Goal: Find specific page/section

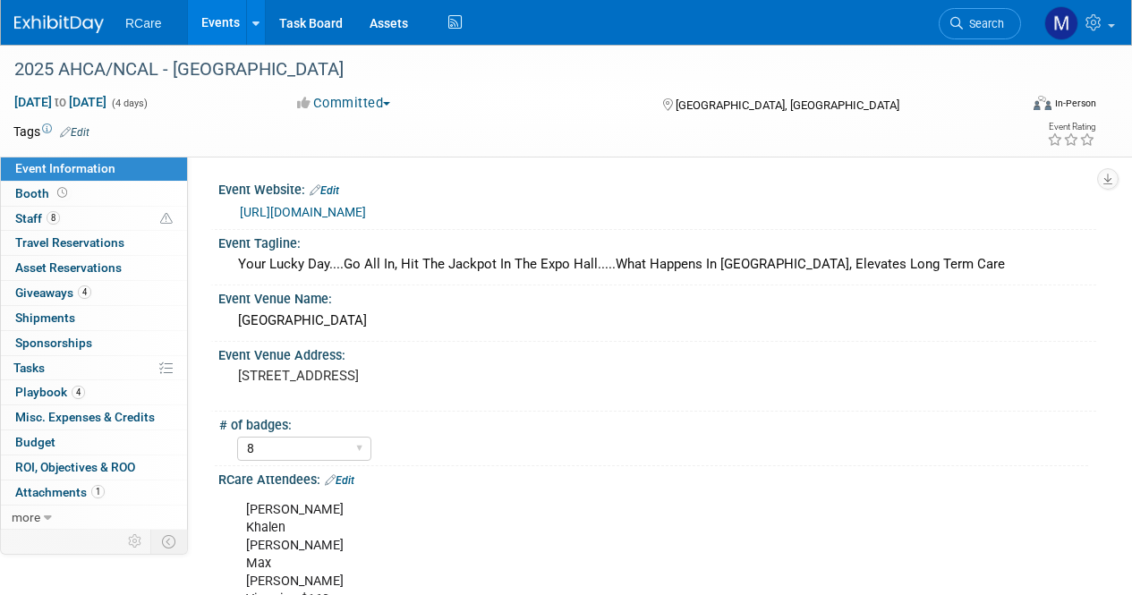
select select "8"
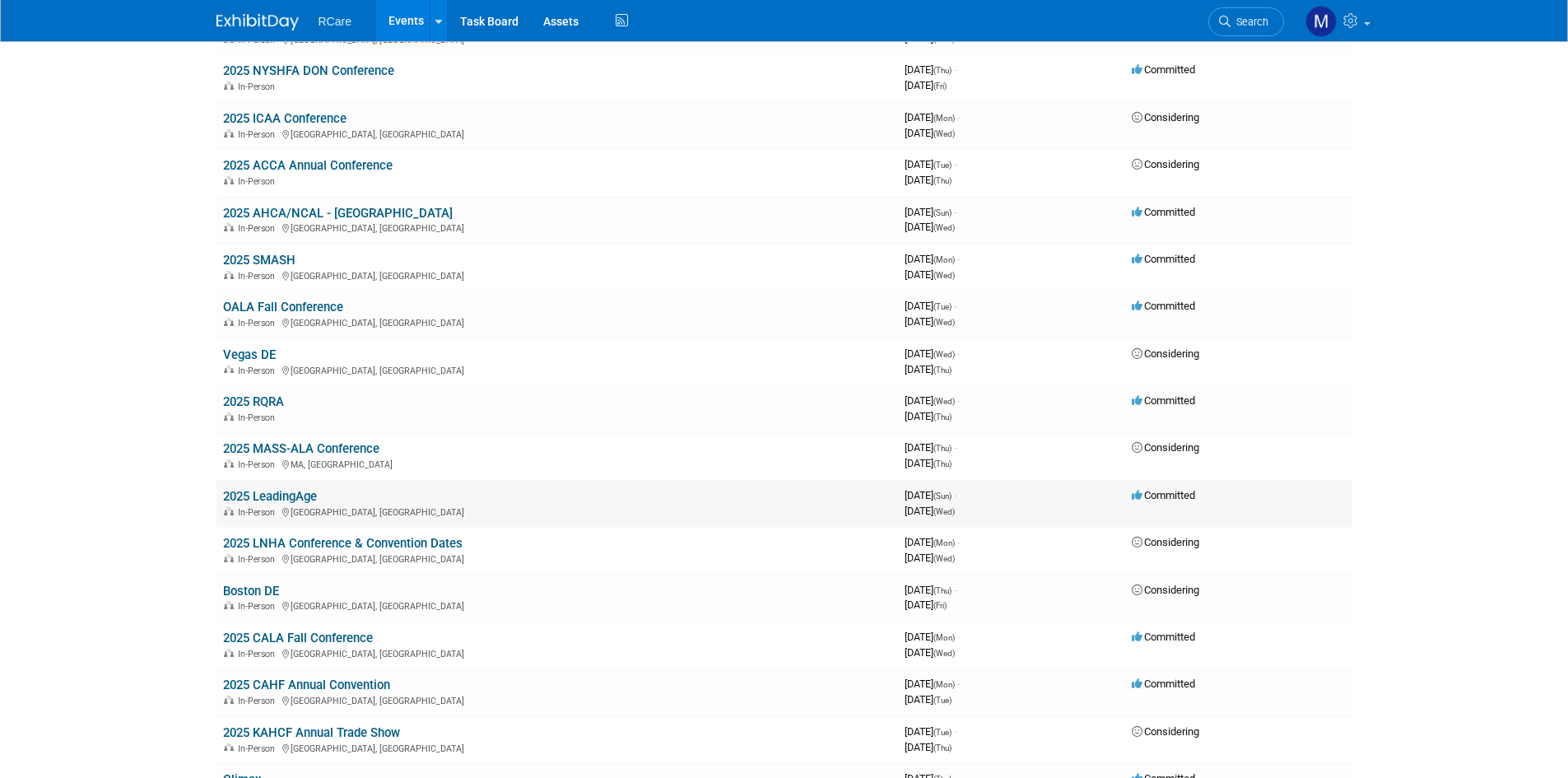
scroll to position [494, 0]
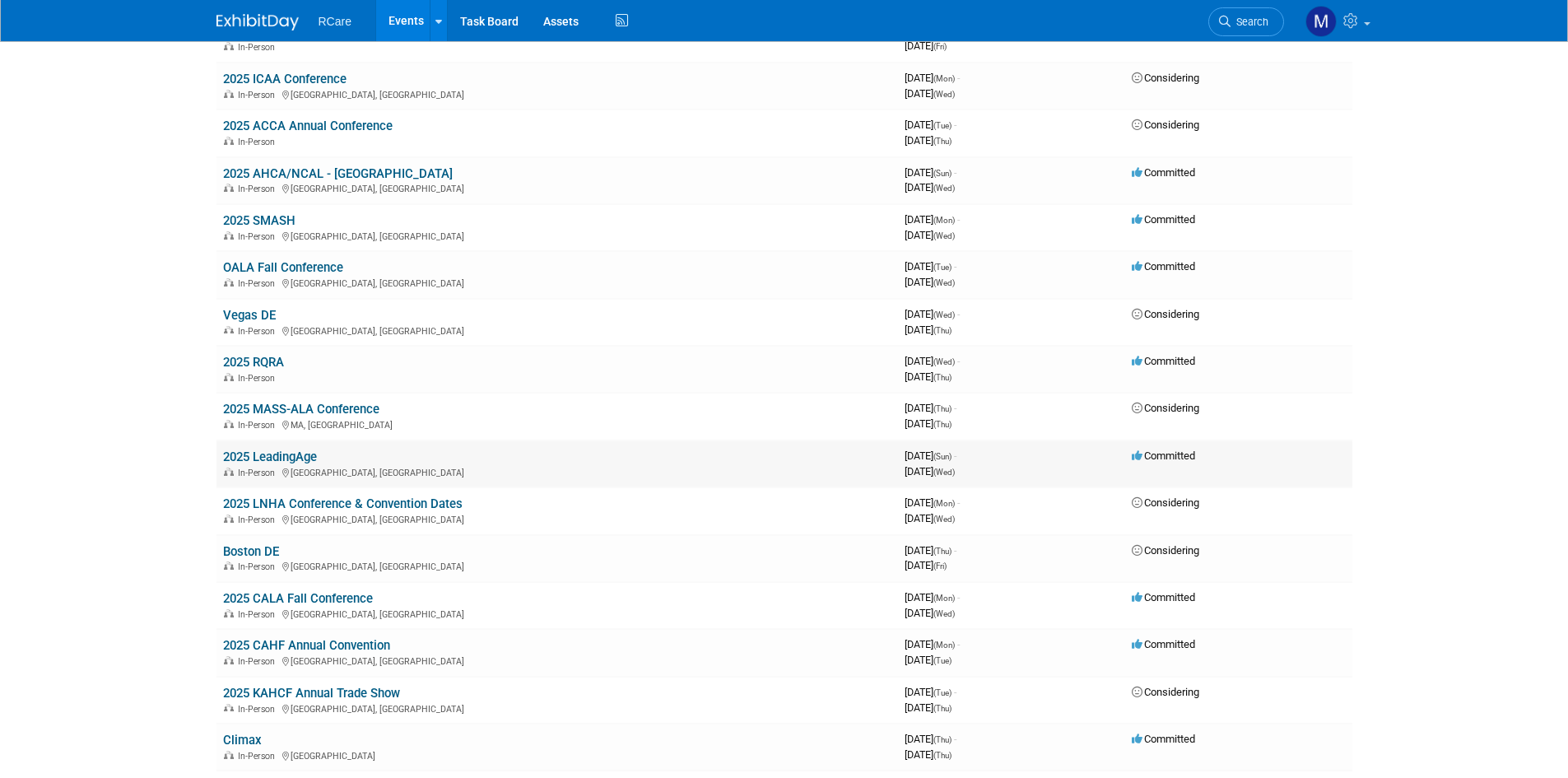
click at [284, 460] on link "2025 LeadingAge" at bounding box center [270, 457] width 94 height 15
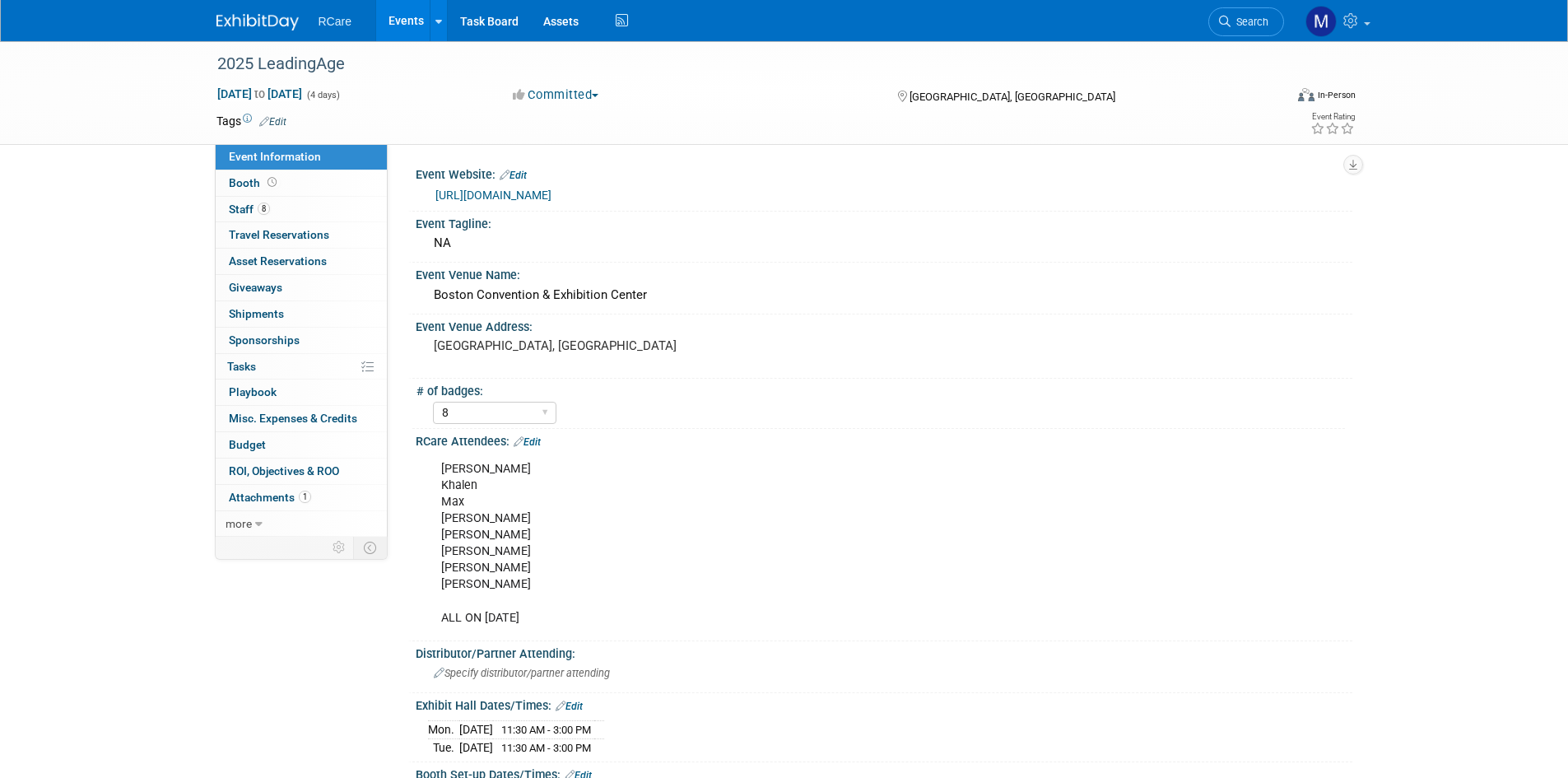
select select "8"
